Goal: Navigation & Orientation: Find specific page/section

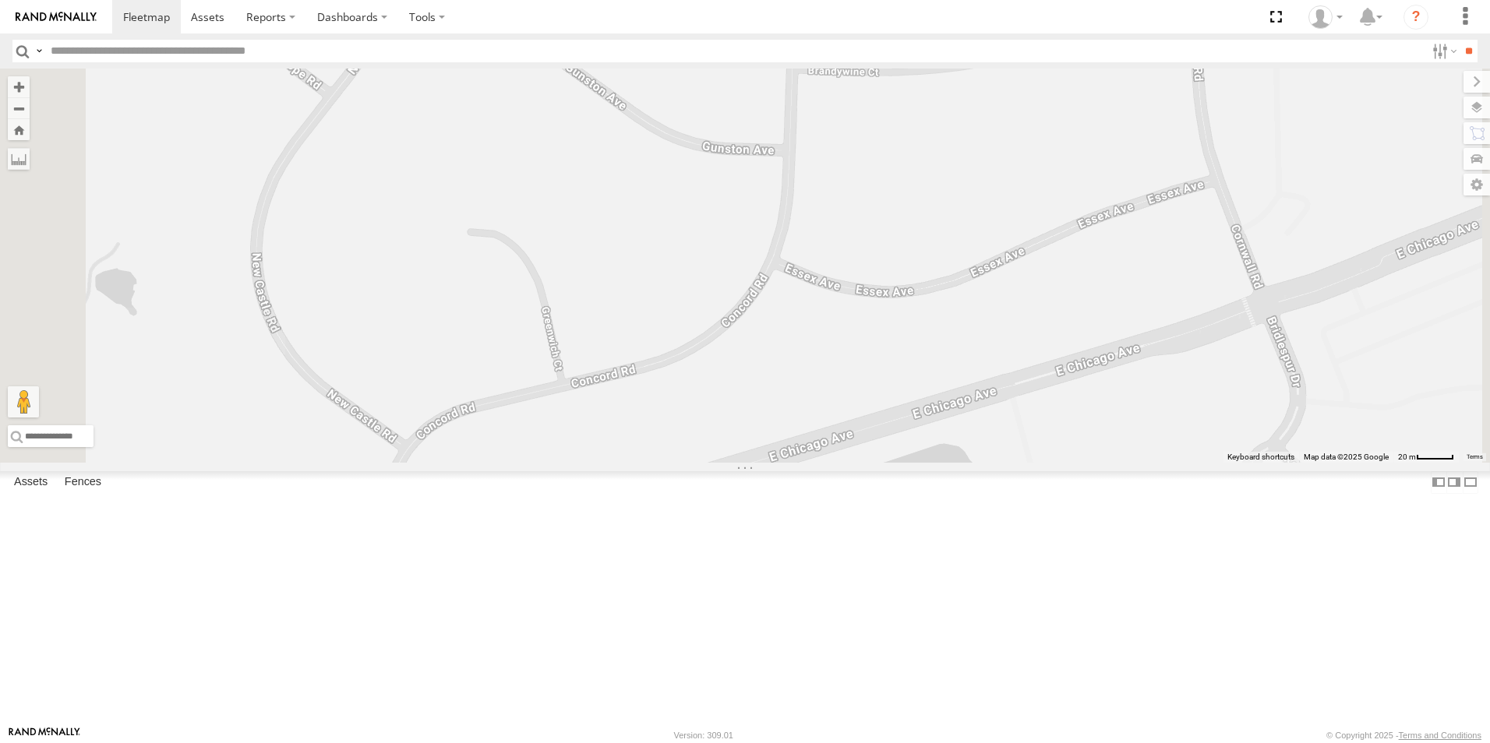
click at [0, 0] on div at bounding box center [0, 0] width 0 height 0
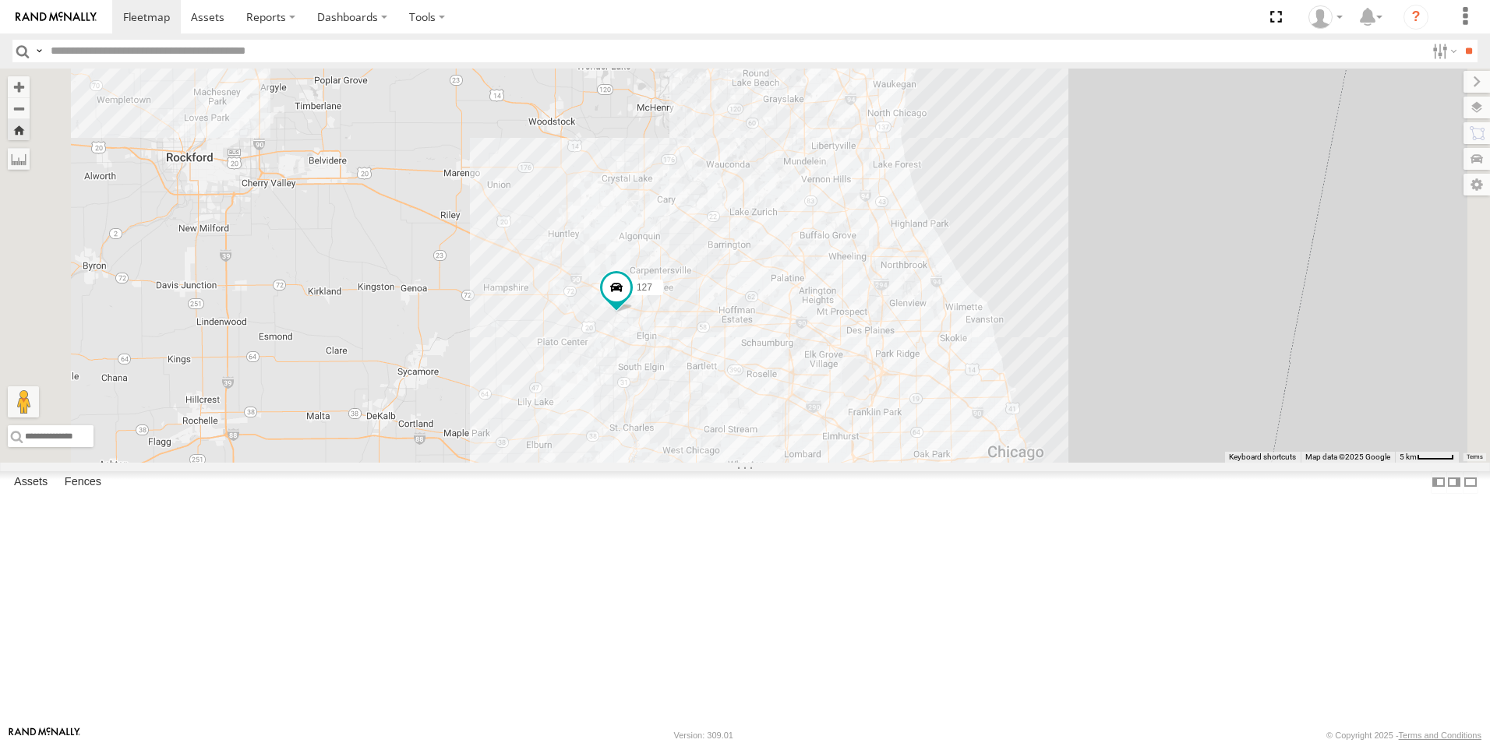
click at [0, 0] on div at bounding box center [0, 0] width 0 height 0
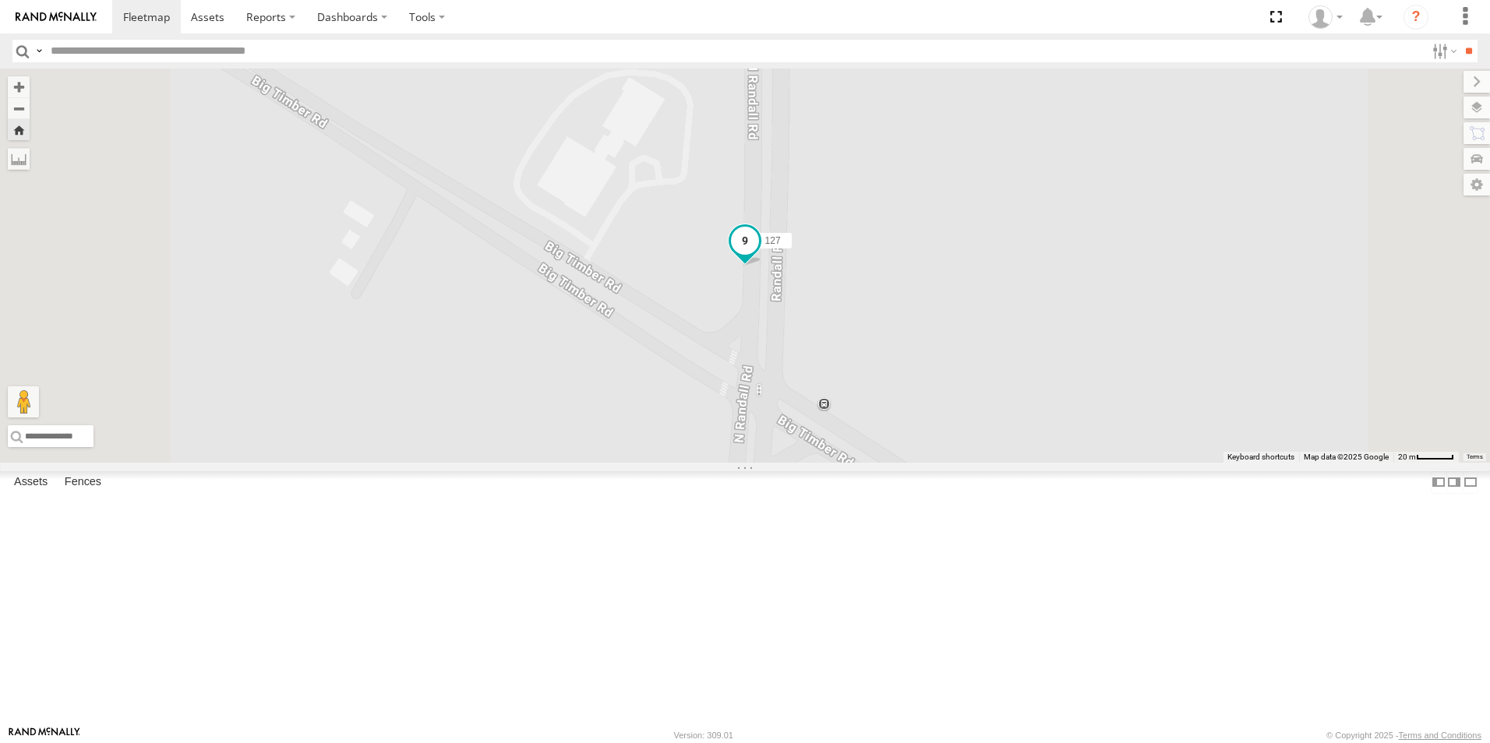
click at [759, 255] on span at bounding box center [745, 241] width 28 height 28
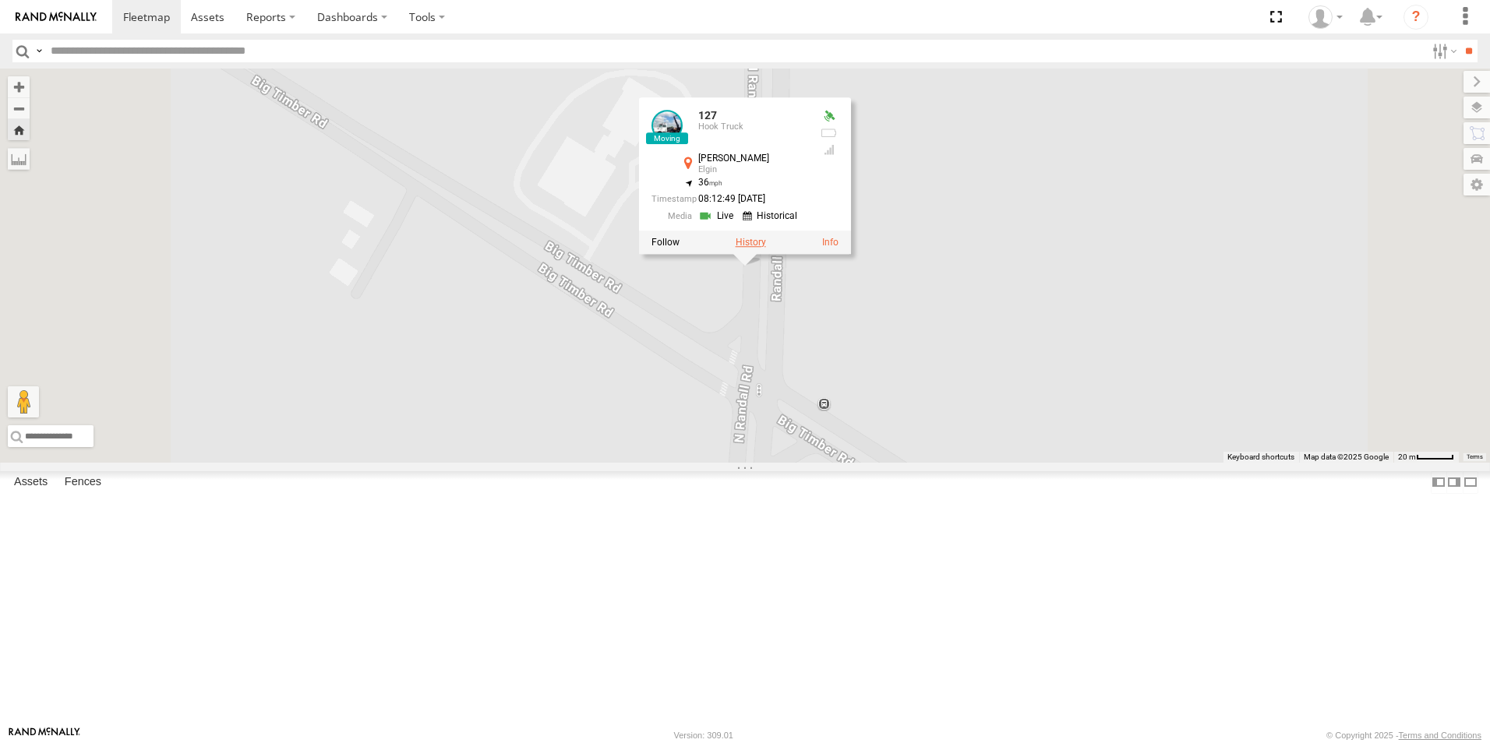
drag, startPoint x: 938, startPoint y: 382, endPoint x: 941, endPoint y: 374, distance: 8.4
click at [851, 254] on div at bounding box center [745, 242] width 212 height 23
click at [766, 248] on label at bounding box center [751, 242] width 30 height 11
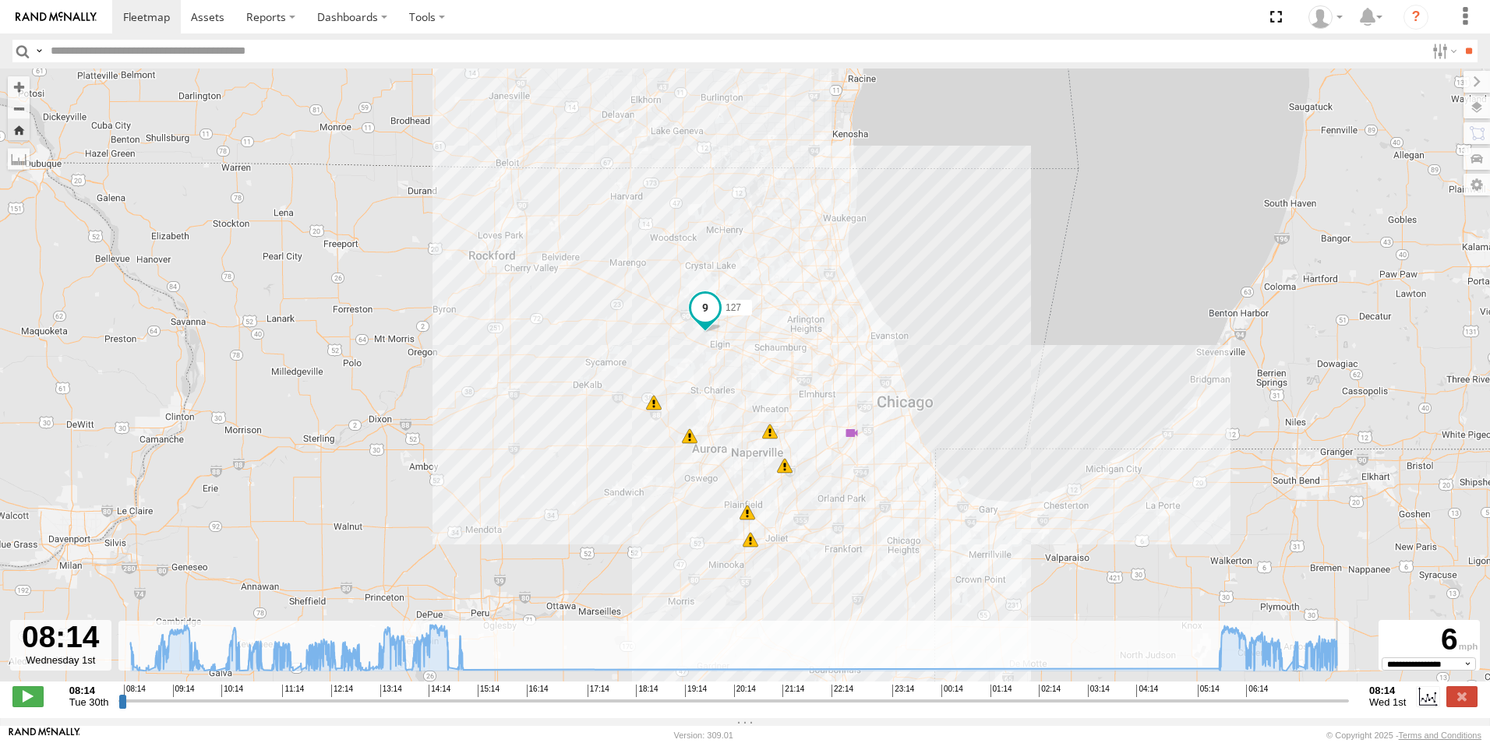
drag, startPoint x: 1191, startPoint y: 709, endPoint x: 1365, endPoint y: 707, distance: 173.8
type input "**********"
click at [1349, 707] on input "range" at bounding box center [733, 700] width 1230 height 15
click at [46, 18] on img at bounding box center [56, 17] width 81 height 11
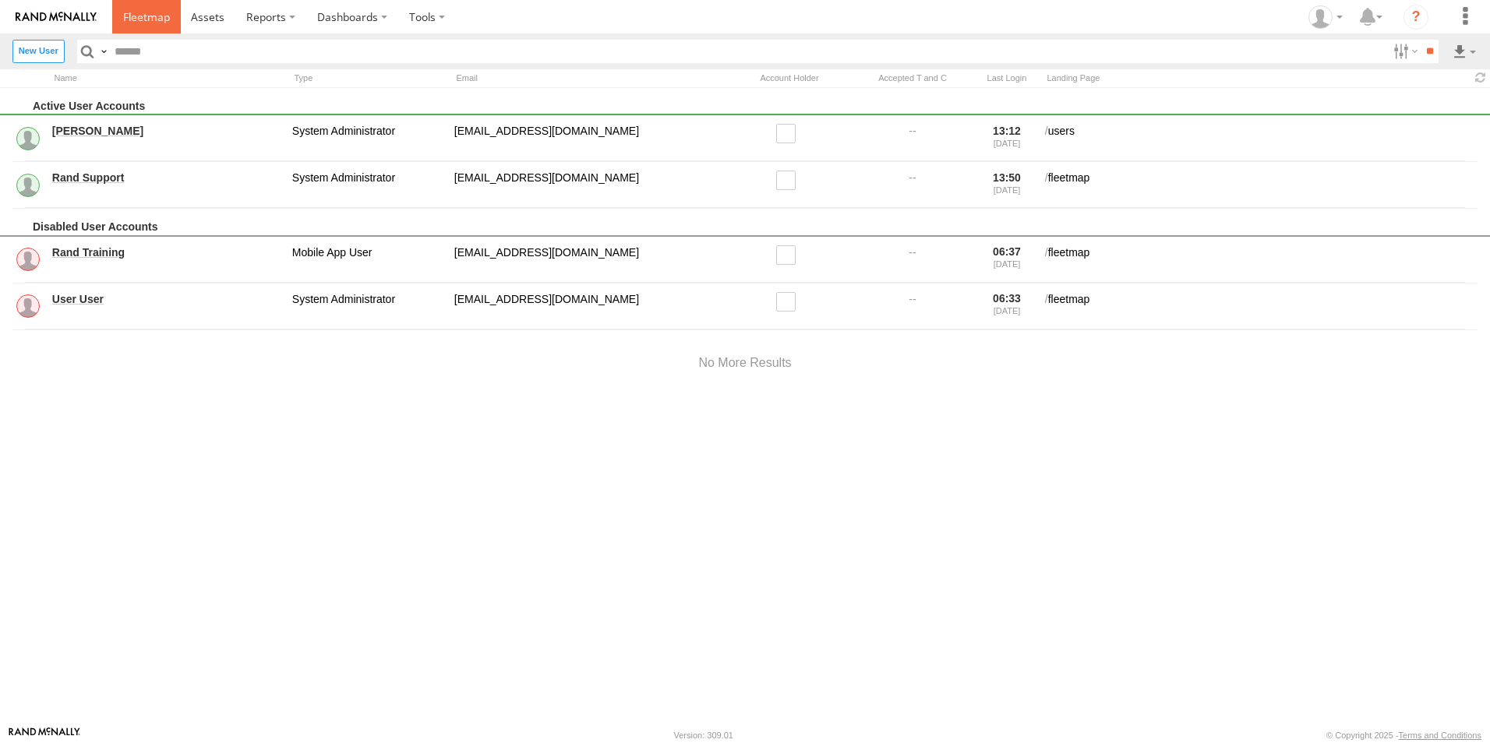
click at [164, 19] on span at bounding box center [146, 16] width 47 height 15
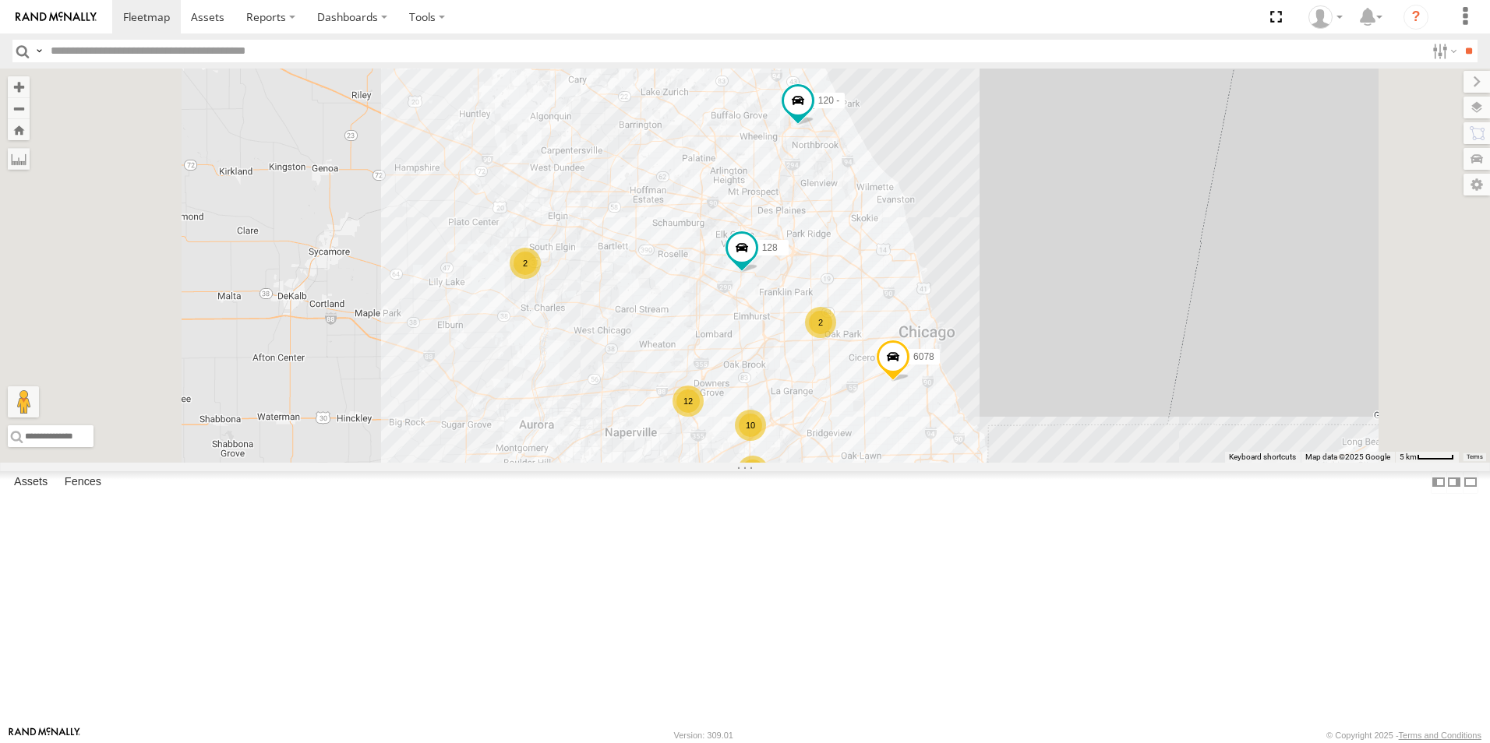
click at [0, 0] on div at bounding box center [0, 0] width 0 height 0
